Goal: Transaction & Acquisition: Purchase product/service

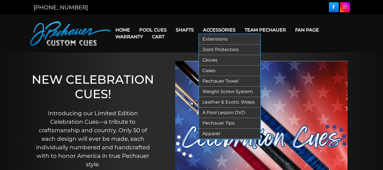
click at [212, 69] on link "Cases" at bounding box center [229, 71] width 61 height 11
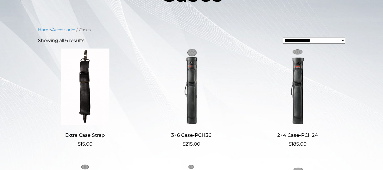
scroll to position [114, 0]
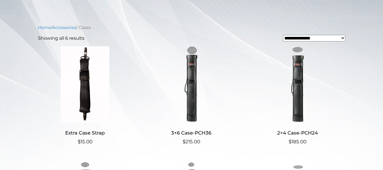
drag, startPoint x: 100, startPoint y: 78, endPoint x: 100, endPoint y: 76, distance: 2.9
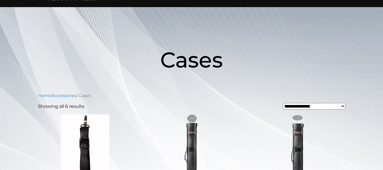
scroll to position [45, 0]
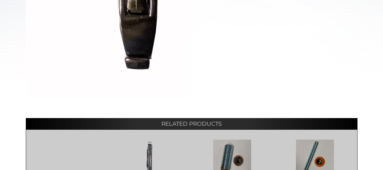
scroll to position [244, 0]
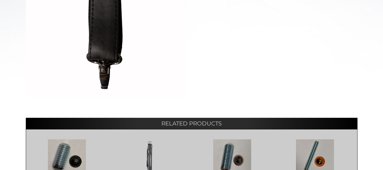
click at [375, 43] on div "Home / Accessories / Cases / Extra Case Strap Hover to zoom Extra Case Strap $ …" at bounding box center [191, 25] width 383 height 393
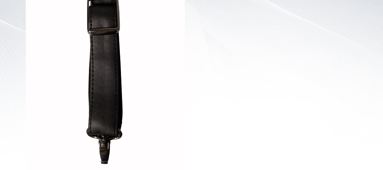
scroll to position [170, 0]
